Goal: Contribute content: Contribute content

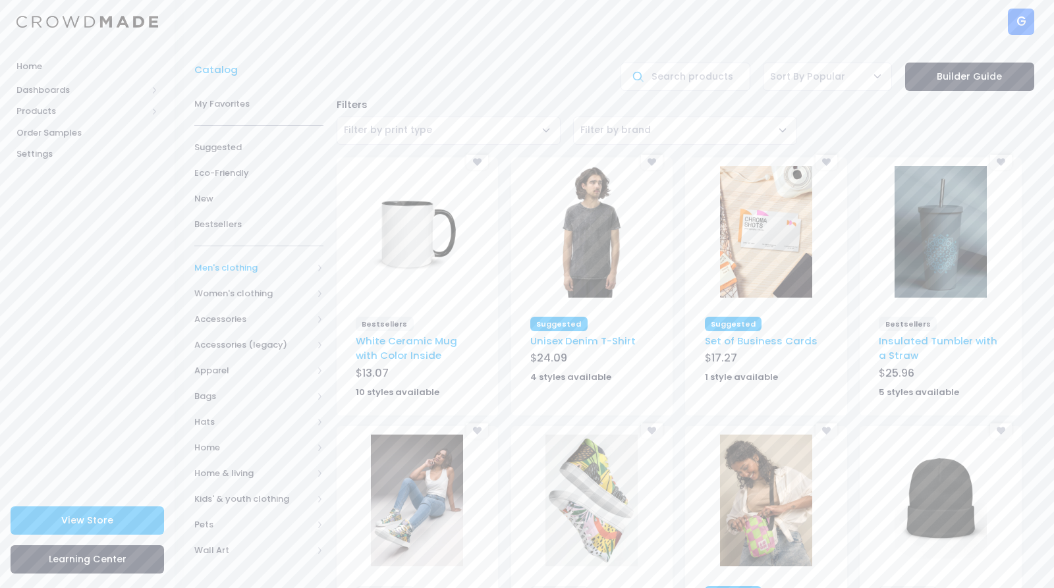
click at [214, 266] on span "Men's clothing" at bounding box center [253, 268] width 118 height 13
click at [215, 287] on span "All Men's clothing" at bounding box center [261, 293] width 92 height 13
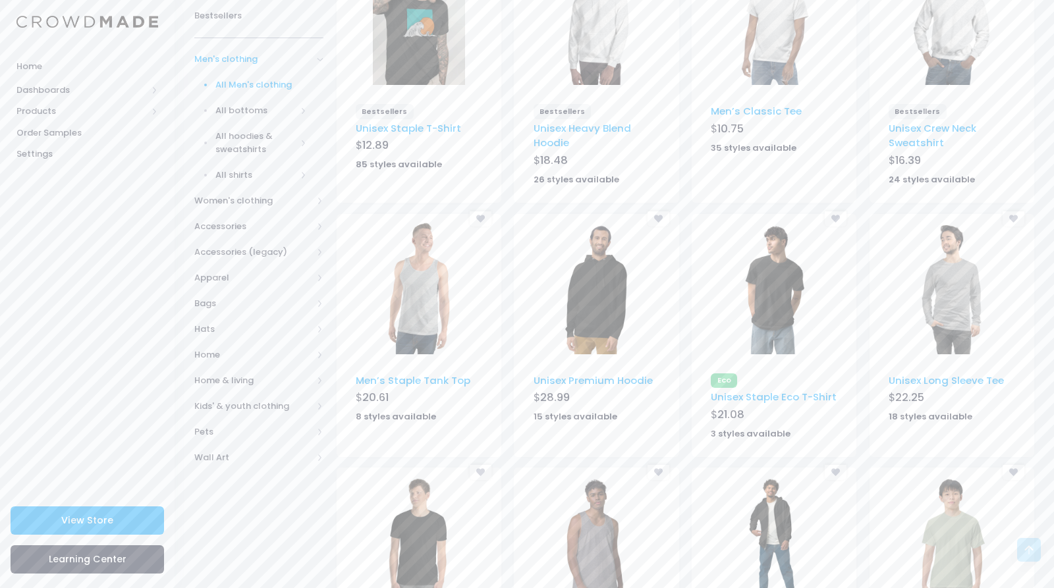
scroll to position [680, 0]
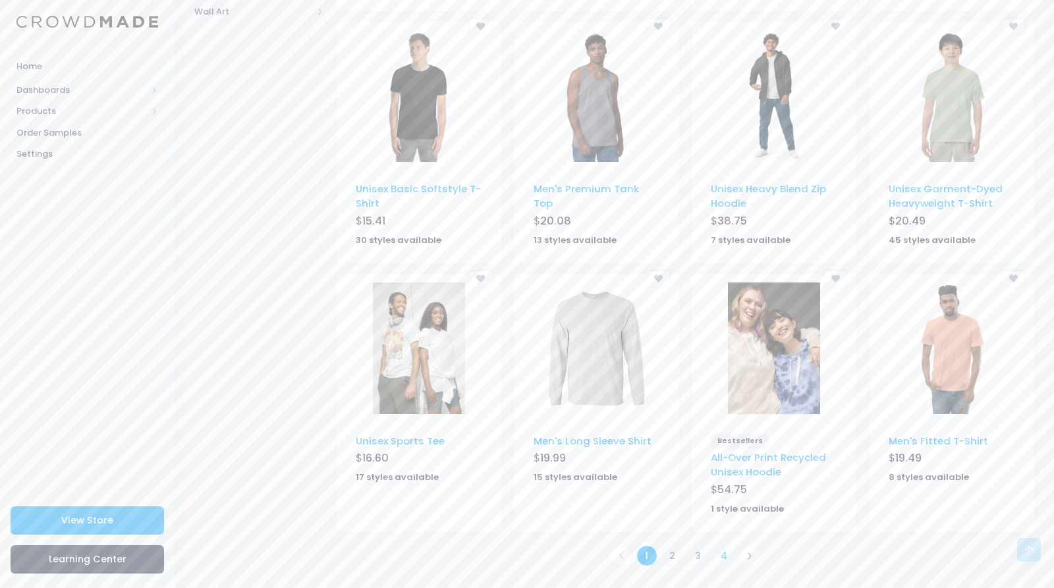
click at [726, 559] on link "4" at bounding box center [725, 557] width 22 height 22
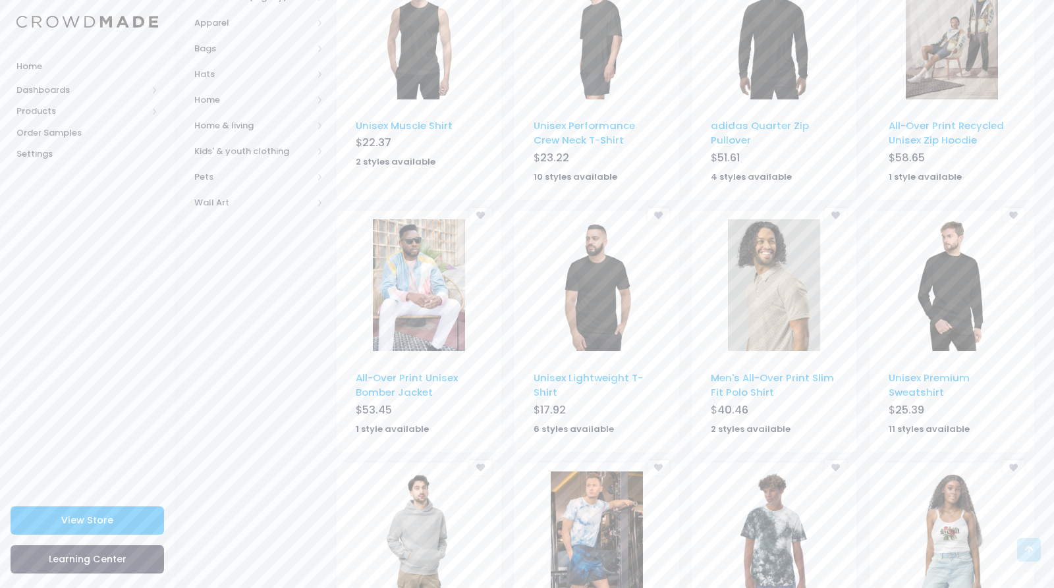
scroll to position [679, 0]
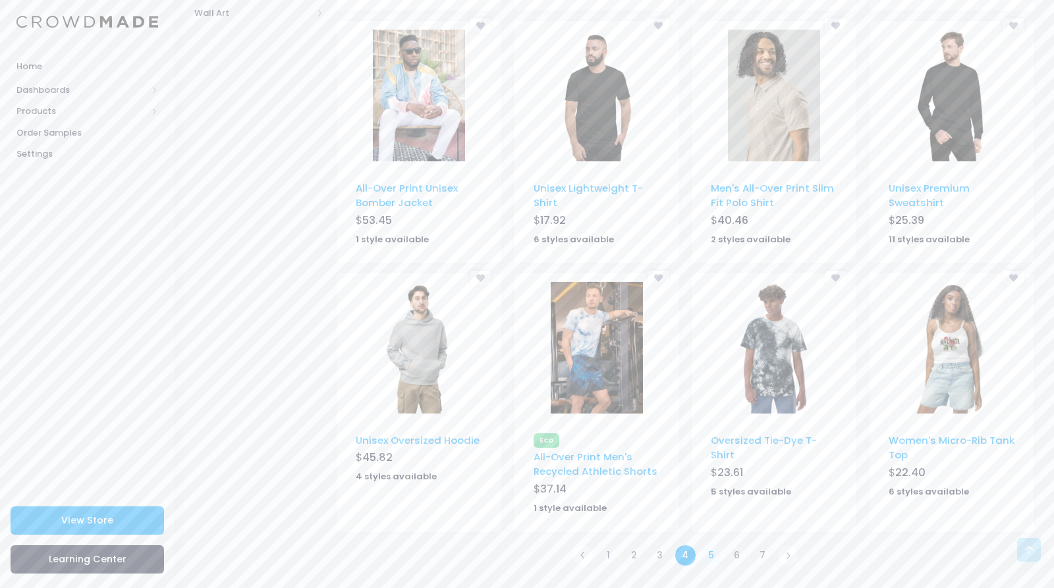
click at [711, 551] on link "5" at bounding box center [711, 556] width 22 height 22
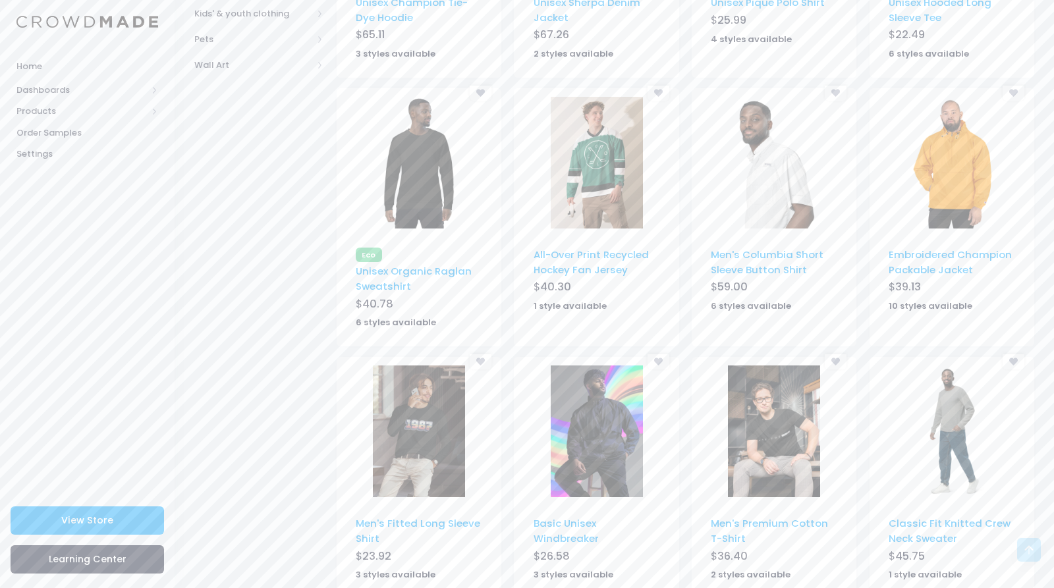
scroll to position [679, 0]
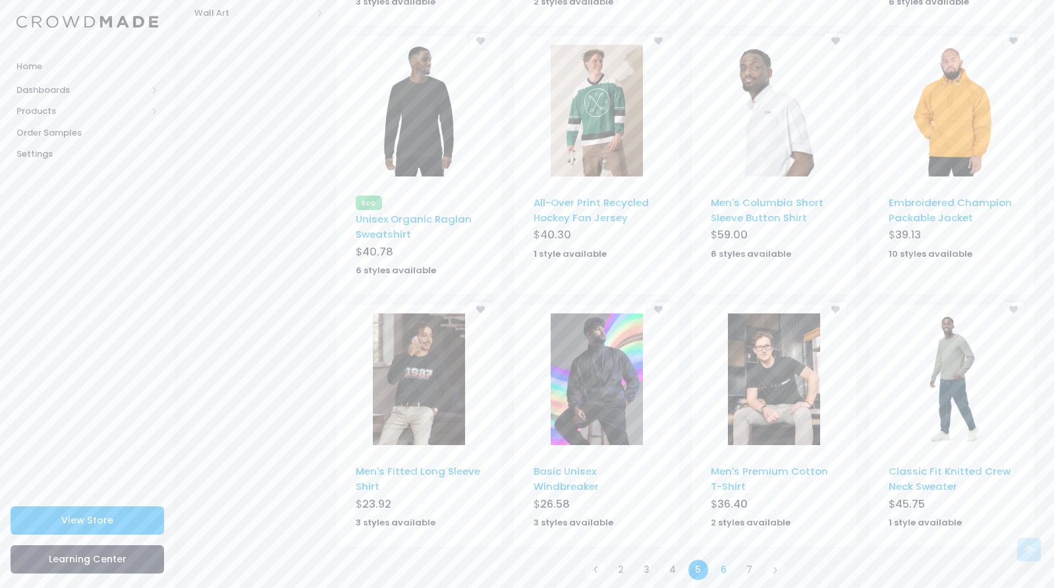
click at [722, 559] on link "6" at bounding box center [725, 570] width 22 height 22
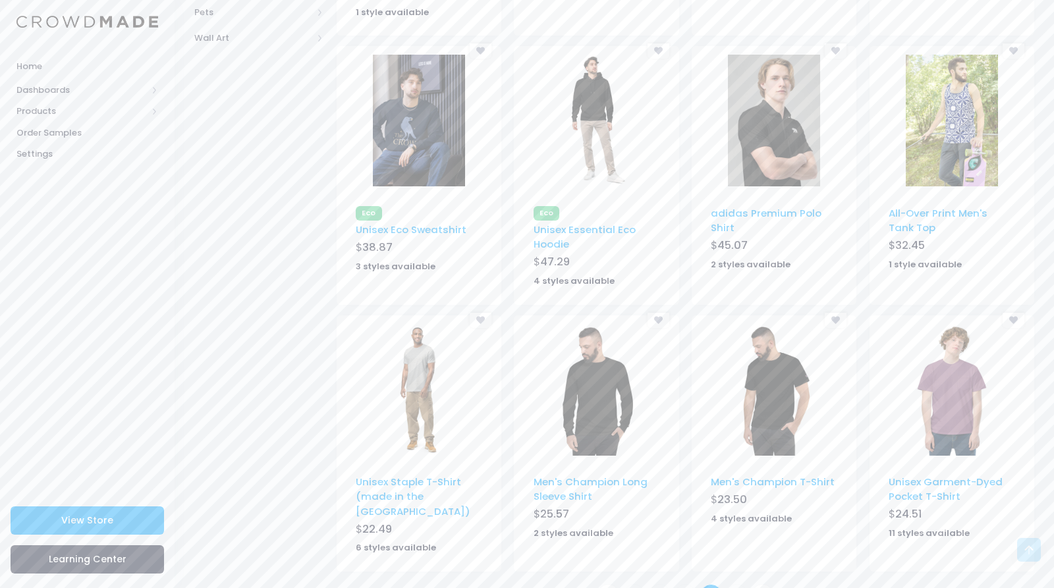
scroll to position [679, 0]
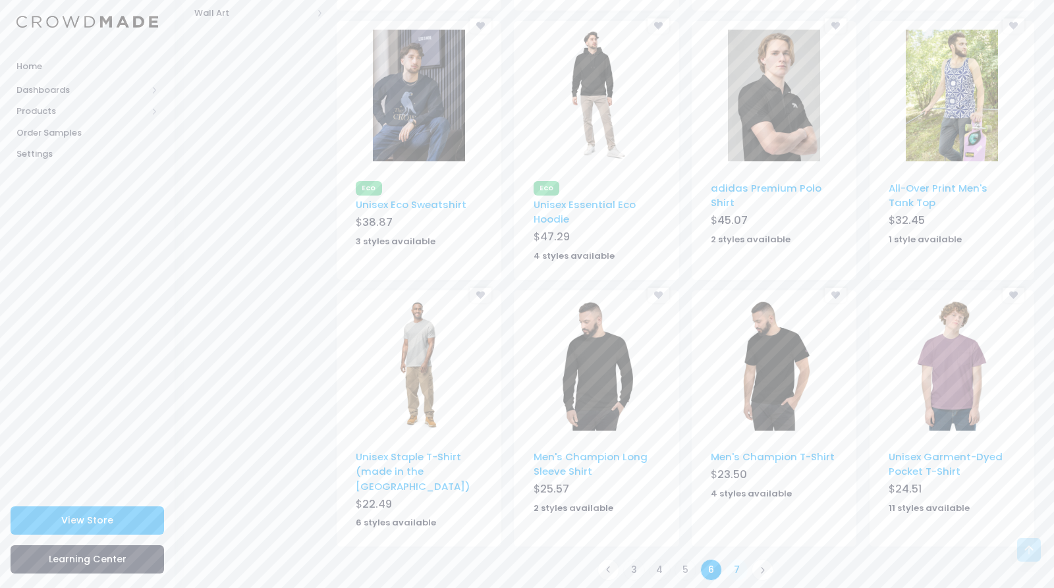
click at [735, 559] on link "7" at bounding box center [737, 570] width 22 height 22
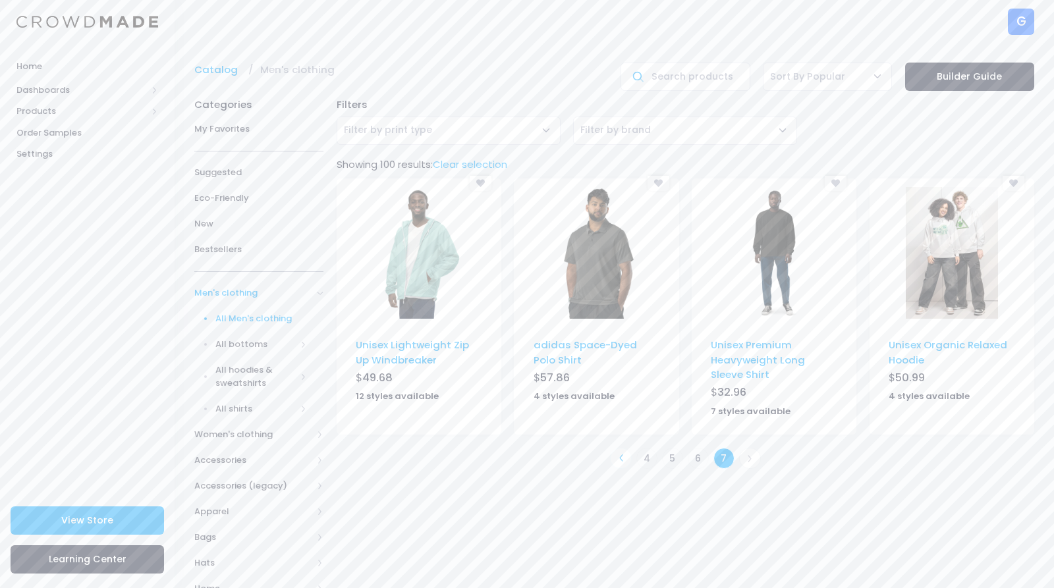
click at [619, 457] on icon at bounding box center [620, 458] width 7 height 7
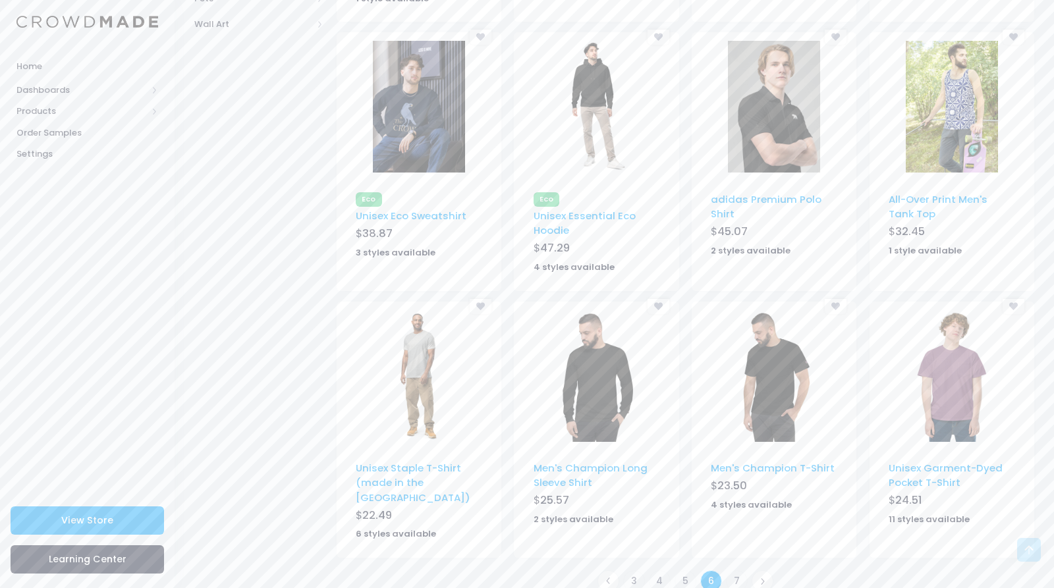
scroll to position [679, 0]
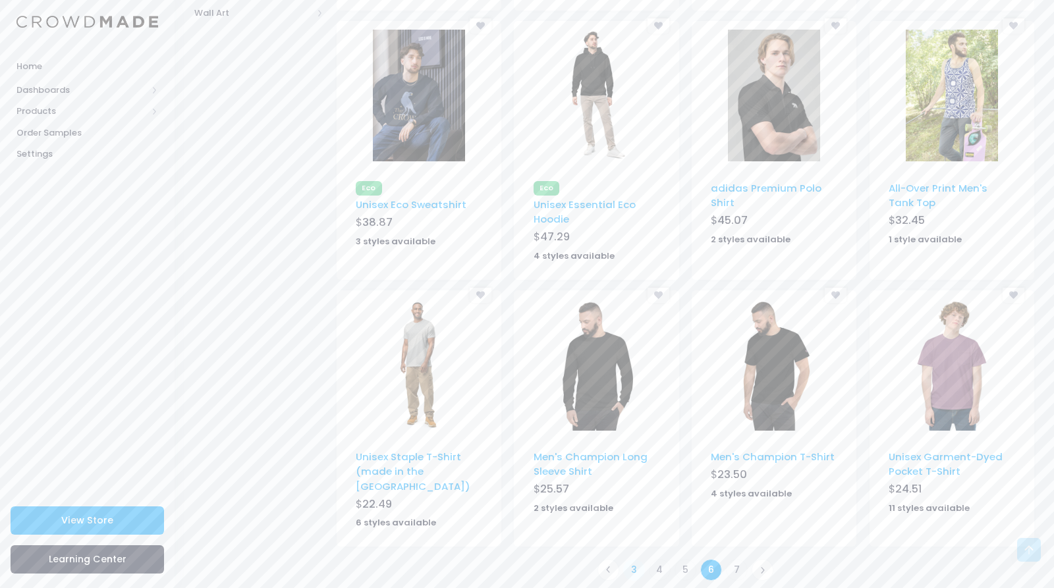
click at [638, 559] on link "3" at bounding box center [634, 570] width 22 height 22
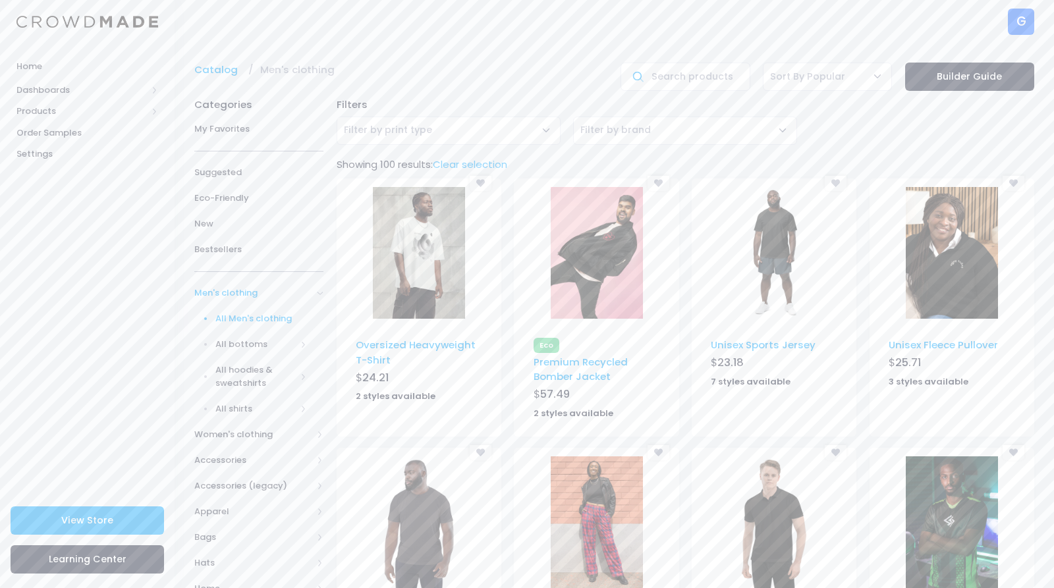
scroll to position [125, 0]
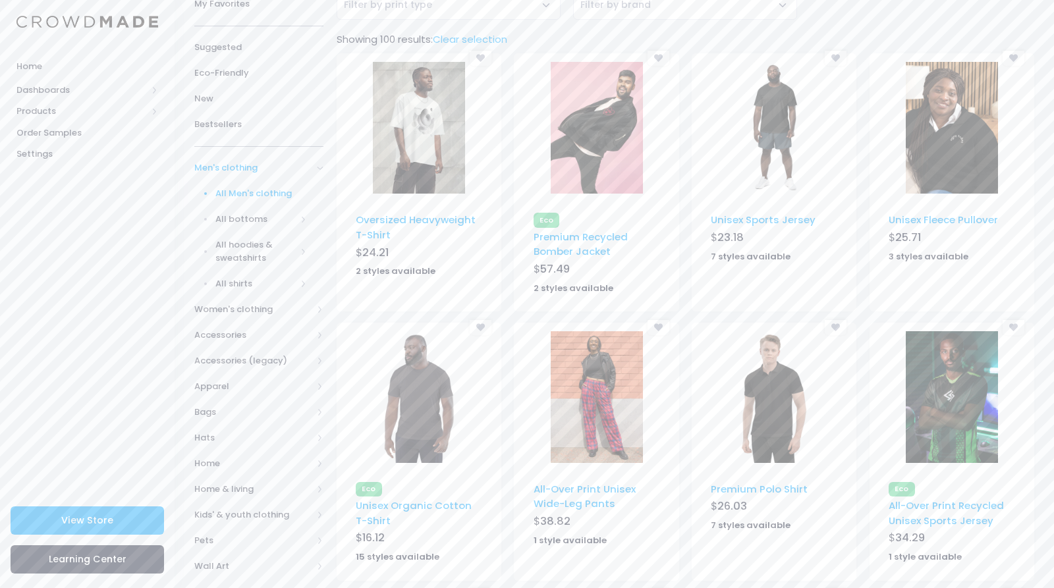
click at [775, 87] on img at bounding box center [774, 128] width 92 height 132
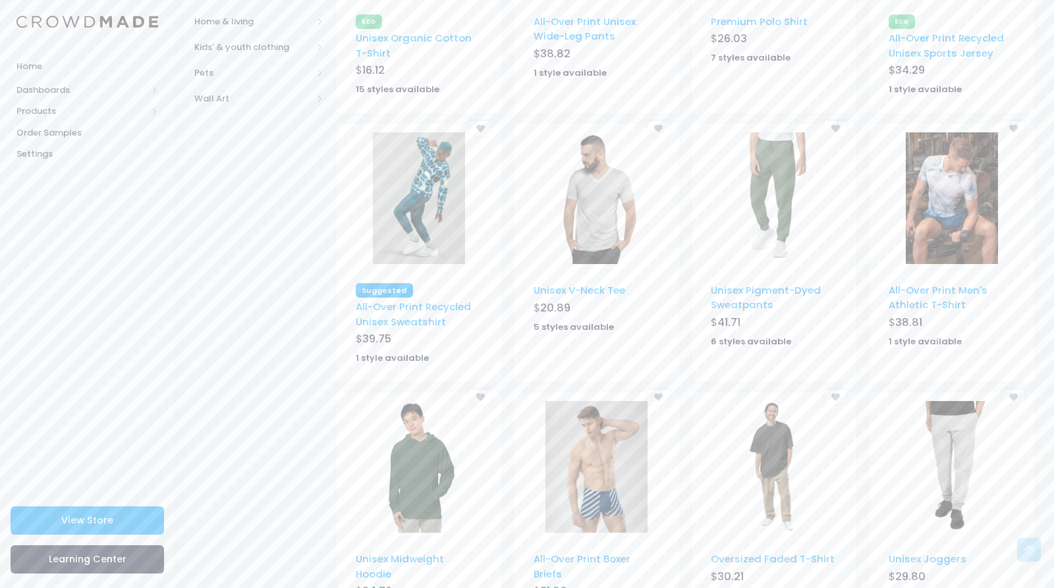
scroll to position [680, 0]
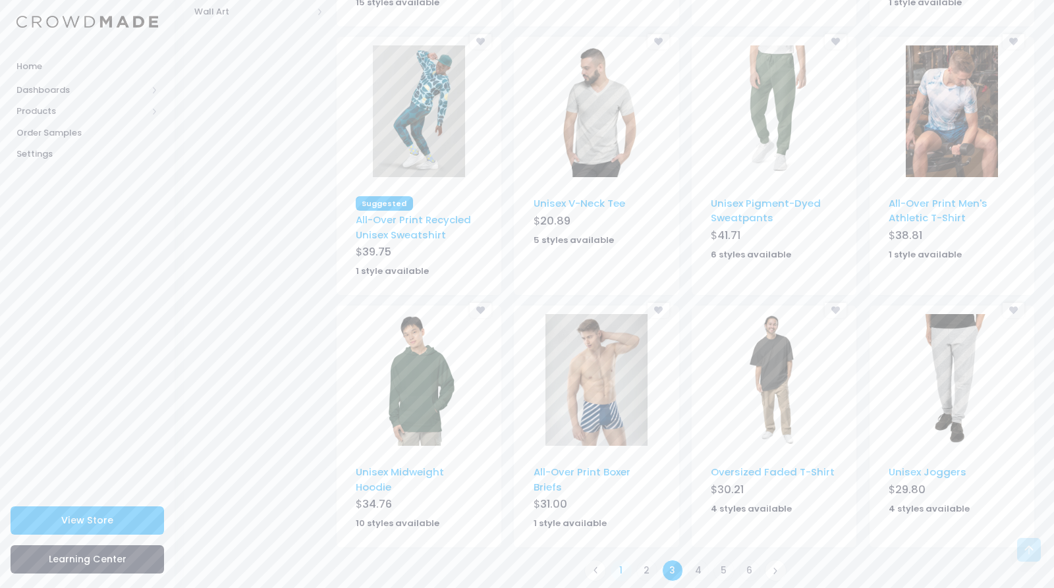
click at [621, 560] on link "1" at bounding box center [622, 571] width 22 height 22
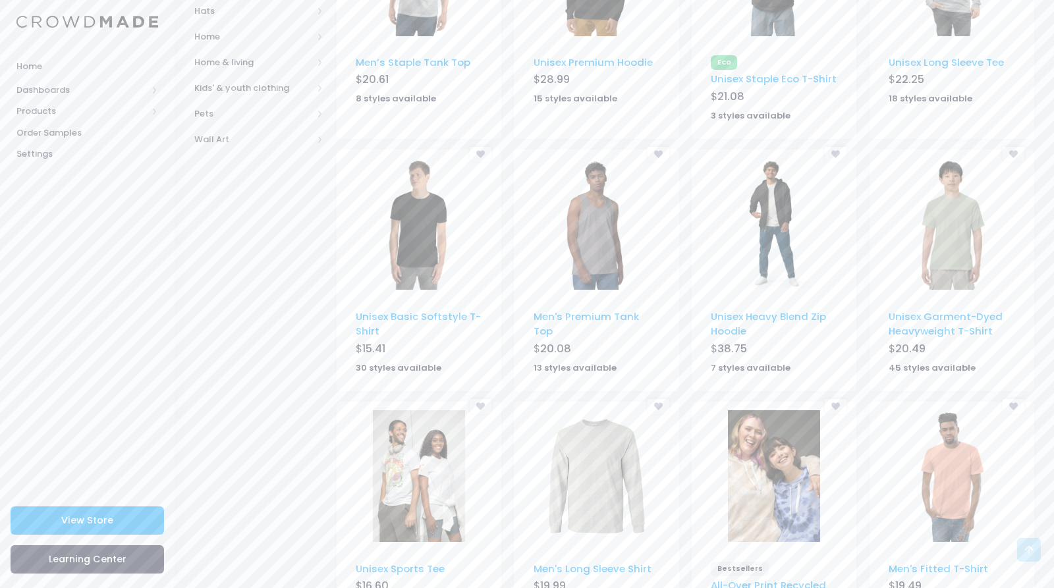
scroll to position [680, 0]
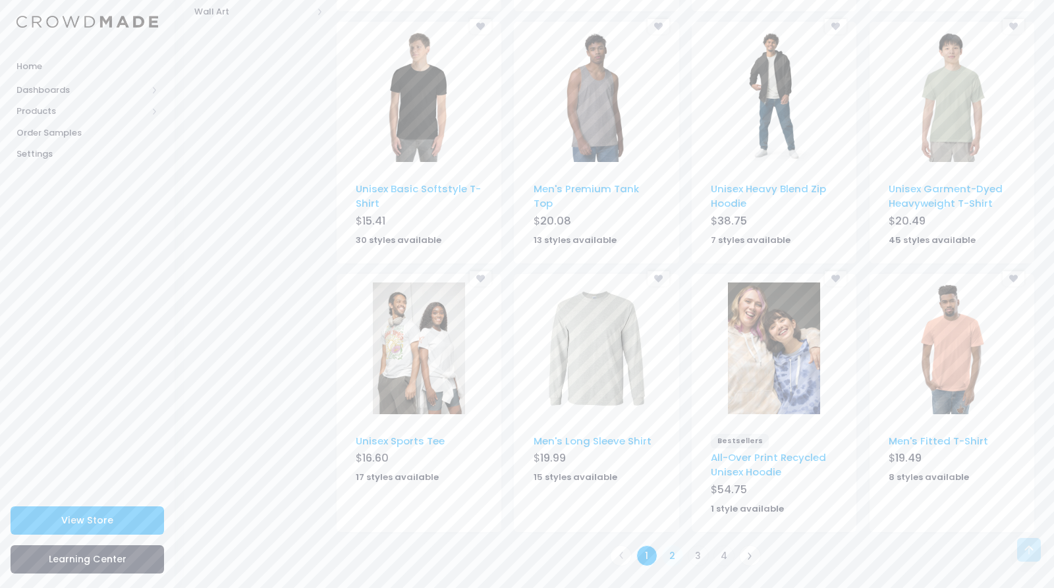
click at [669, 555] on link "2" at bounding box center [673, 557] width 22 height 22
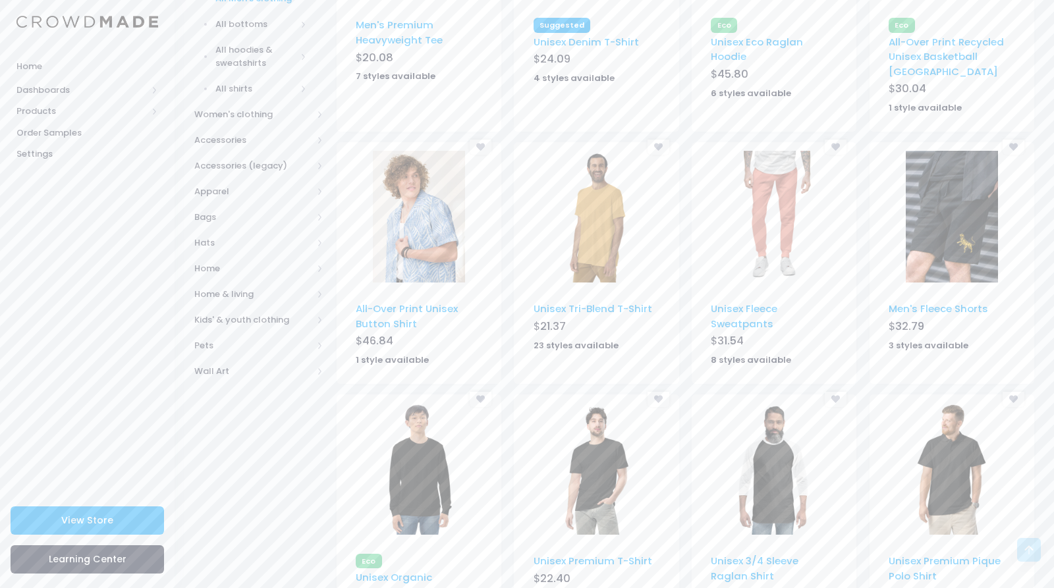
scroll to position [435, 0]
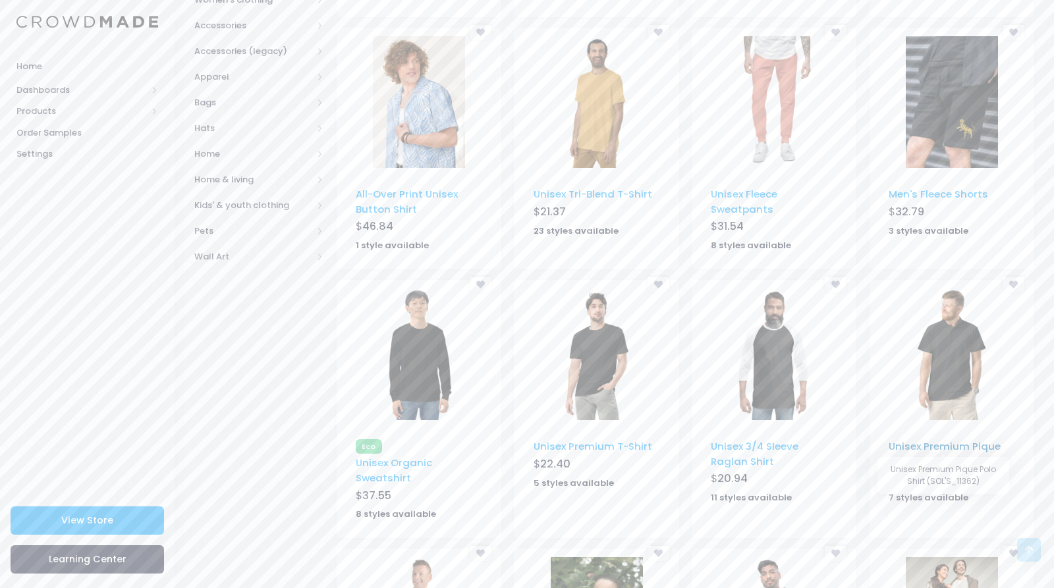
click at [899, 445] on link "Unisex Premium Pique Polo Shirt" at bounding box center [945, 454] width 112 height 28
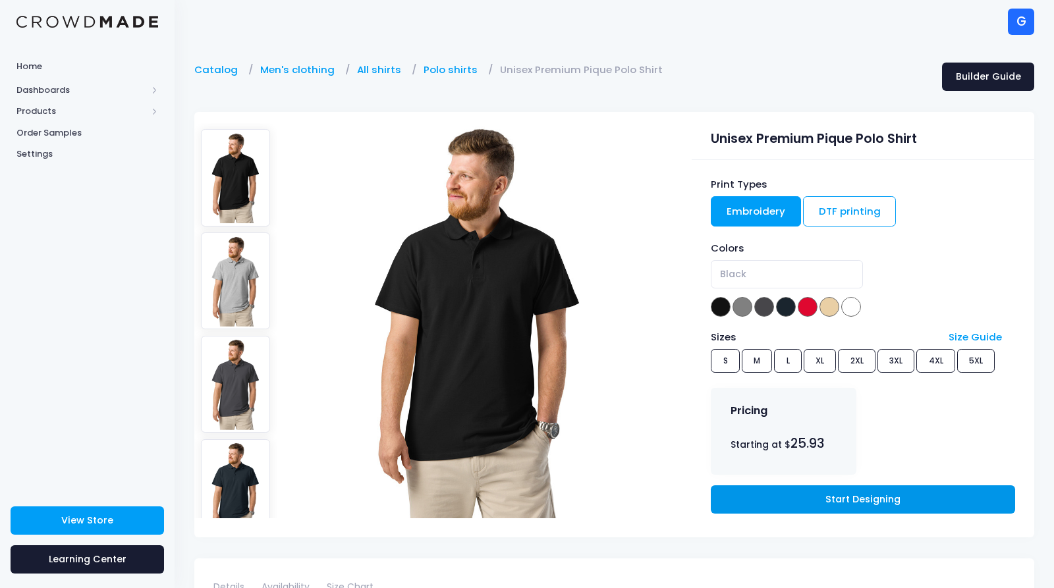
click at [853, 506] on link "Start Designing" at bounding box center [863, 500] width 304 height 28
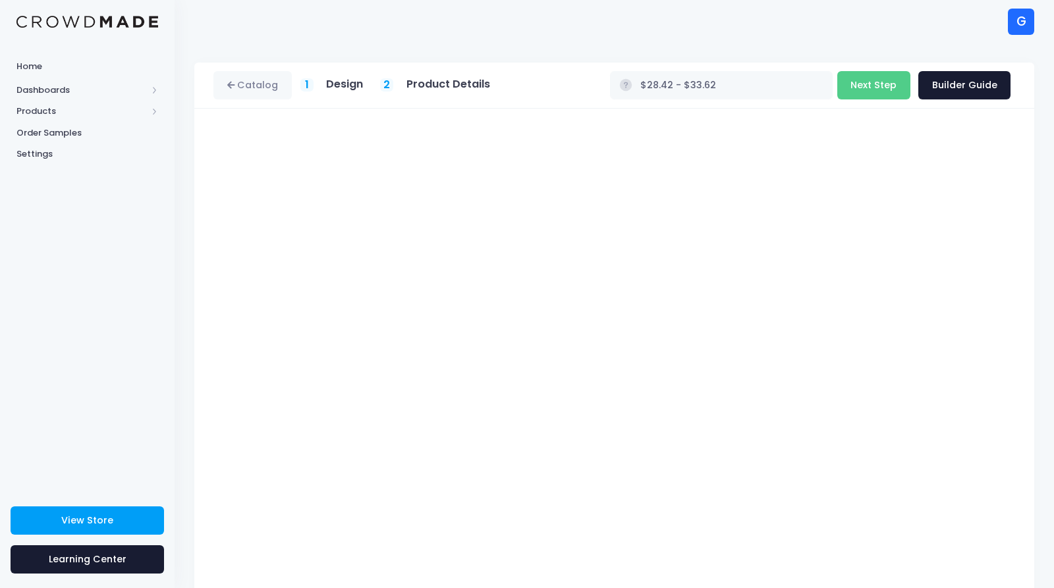
type input "$30.91 - $36.11"
click at [855, 90] on button "Next Step" at bounding box center [874, 85] width 73 height 28
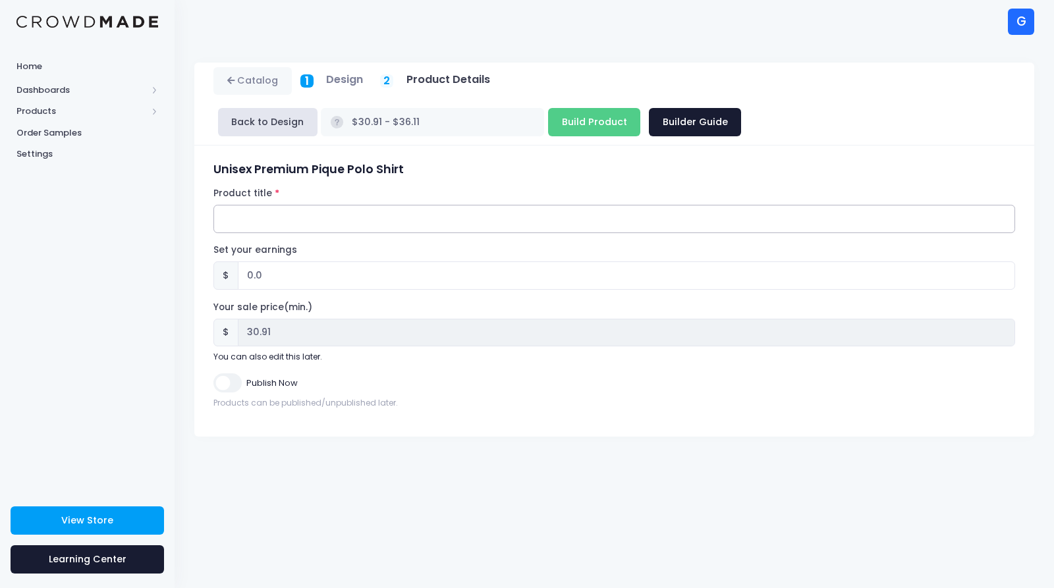
click at [432, 205] on input "Product title" at bounding box center [614, 219] width 802 height 28
click at [271, 205] on input "Gorillaino Polo" at bounding box center [614, 219] width 802 height 28
click at [420, 205] on input "Gorillapino Signature Classic Fit Polo" at bounding box center [614, 219] width 802 height 28
type input "Gorillapino Signature Classic Fit Polo Short Sleeve"
click at [341, 262] on input "0.0" at bounding box center [627, 276] width 778 height 28
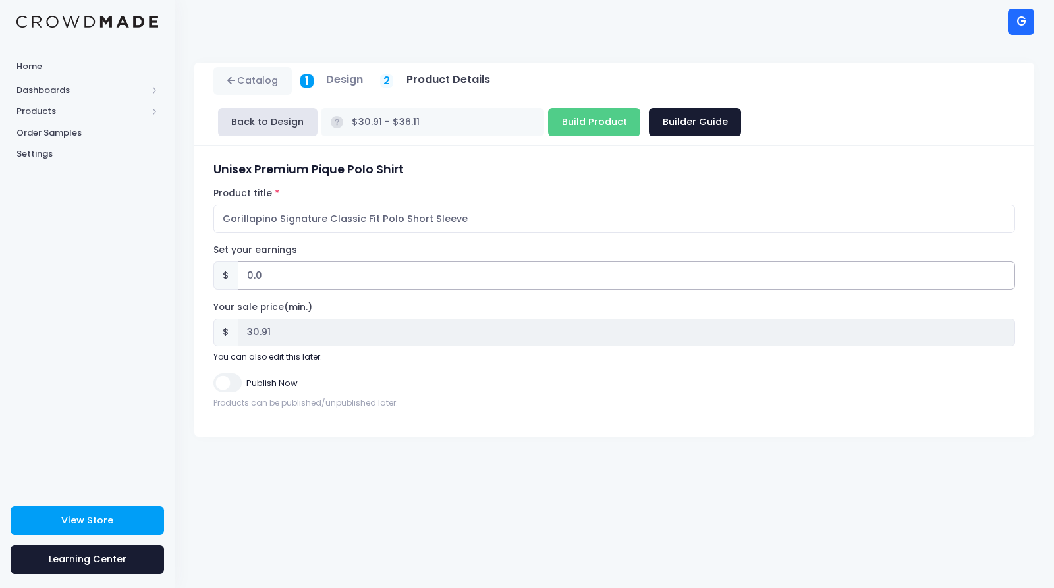
type input "0.03"
type input "$30.94 - $36.14"
type input "30.94"
type input "0.0"
type input "$30.91 - $36.11"
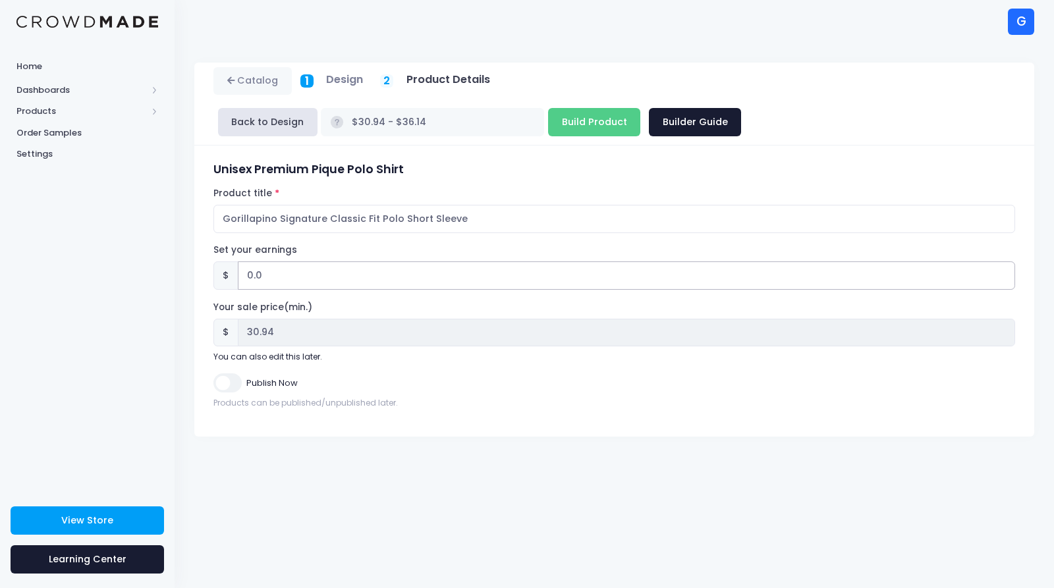
type input "30.91"
type input "0"
type input "3"
type input "$33.91 - $39.11"
type input "33.91"
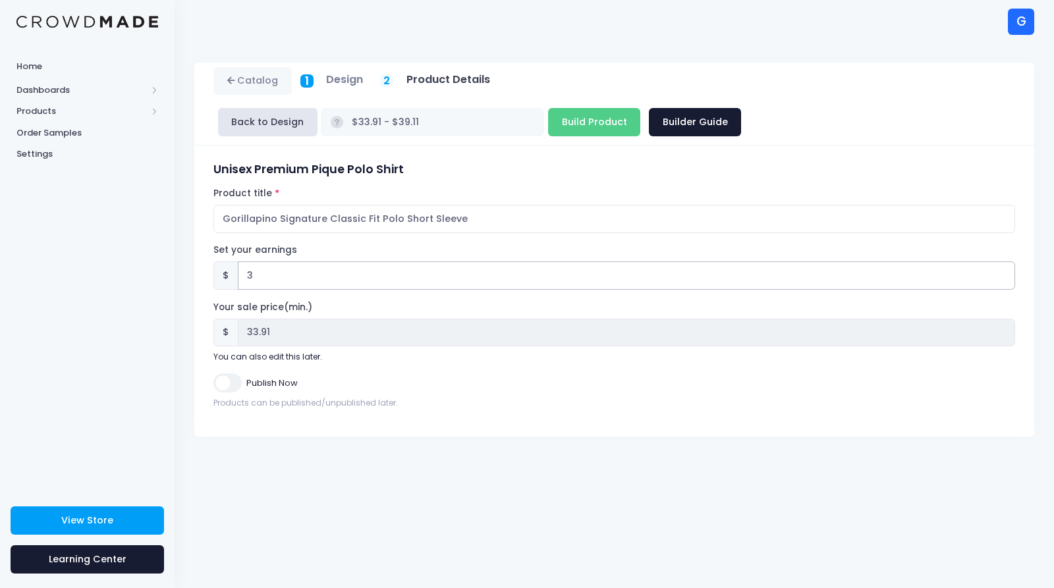
type input "30"
type input "$60.91 - $66.11"
type input "60.91"
type input "30"
click at [227, 374] on input "Publish Now" at bounding box center [227, 383] width 28 height 19
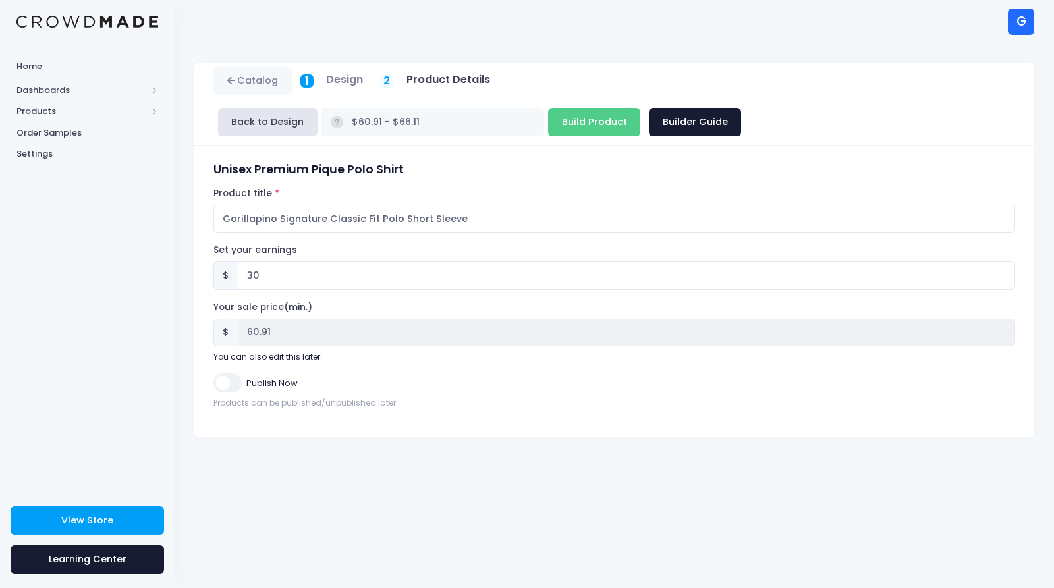
checkbox input "true"
click at [640, 108] on input "Build Product" at bounding box center [594, 122] width 92 height 28
type input "Building product..."
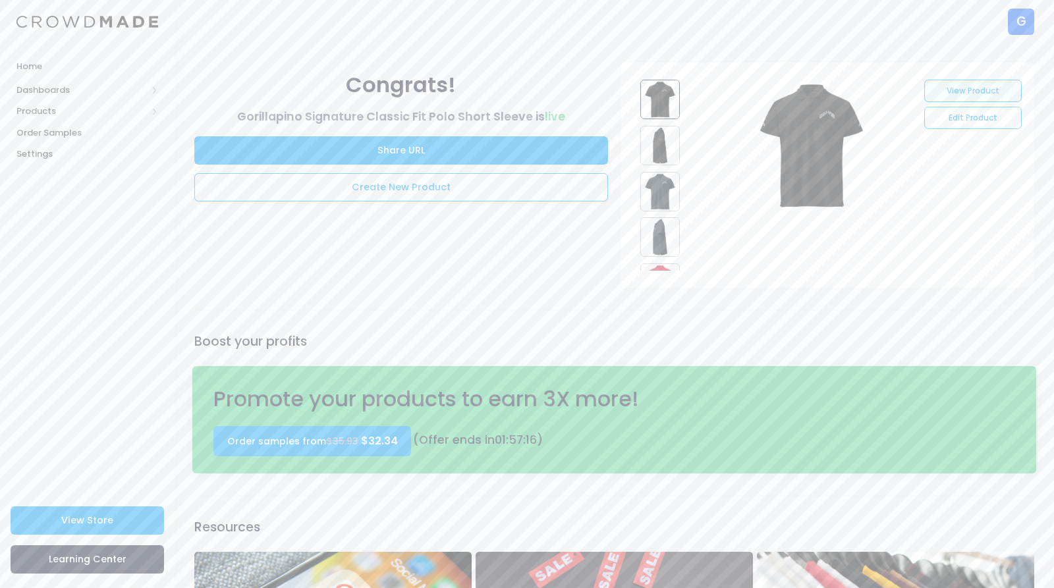
click at [976, 92] on link "View Product" at bounding box center [972, 91] width 97 height 22
